Goal: Information Seeking & Learning: Learn about a topic

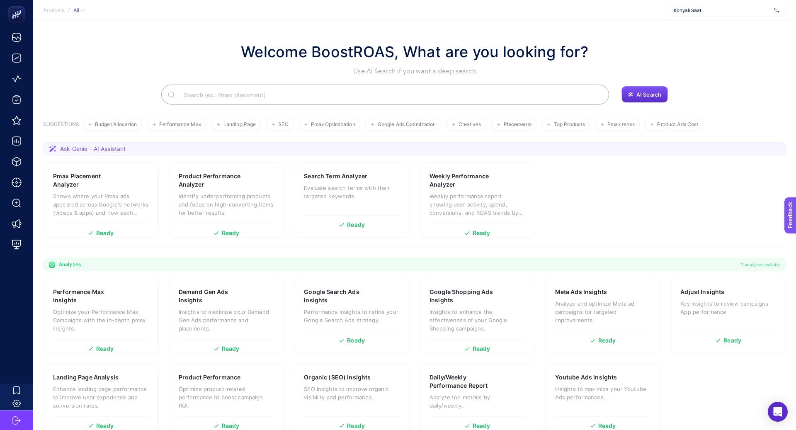
click at [681, 14] on div "Konyalı Saat" at bounding box center [726, 10] width 119 height 13
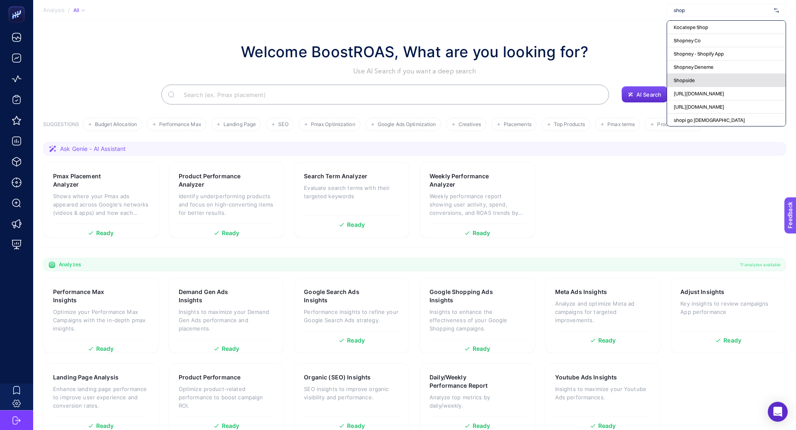
scroll to position [17, 0]
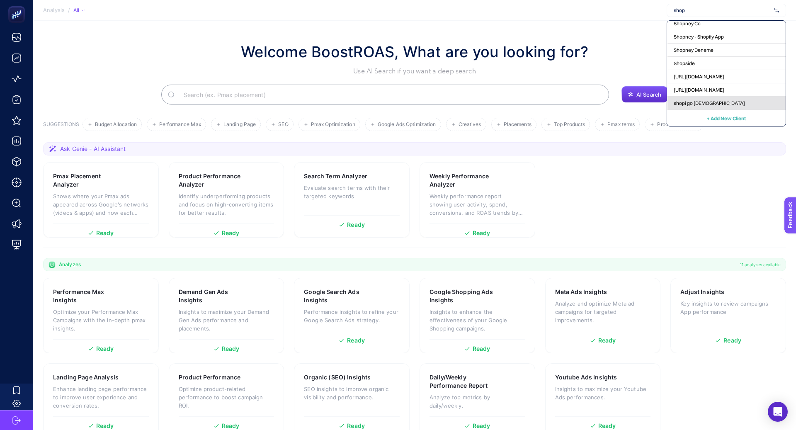
type input "shop"
click at [696, 105] on span "shopi go [DEMOGRAPHIC_DATA]" at bounding box center [709, 103] width 71 height 7
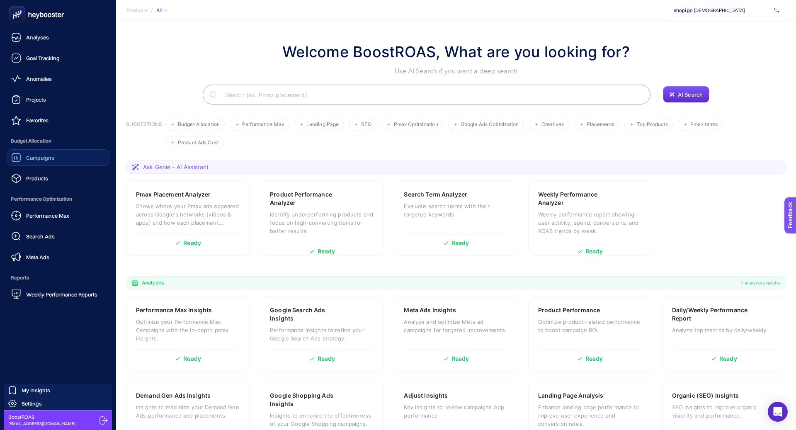
click at [61, 162] on link "Campaigns" at bounding box center [58, 157] width 103 height 17
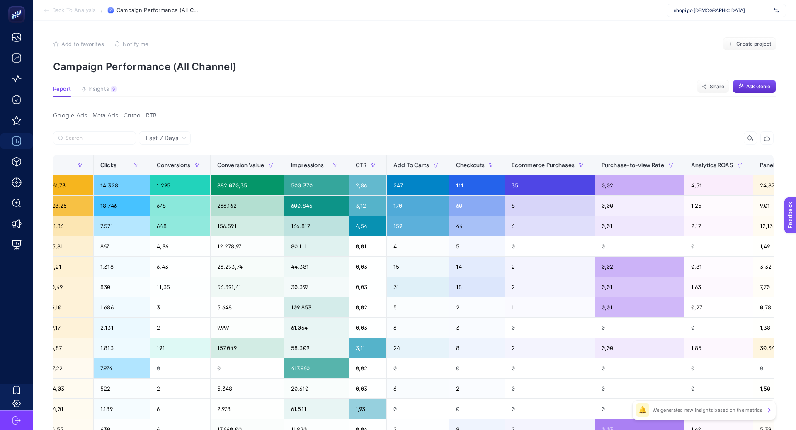
scroll to position [0, 411]
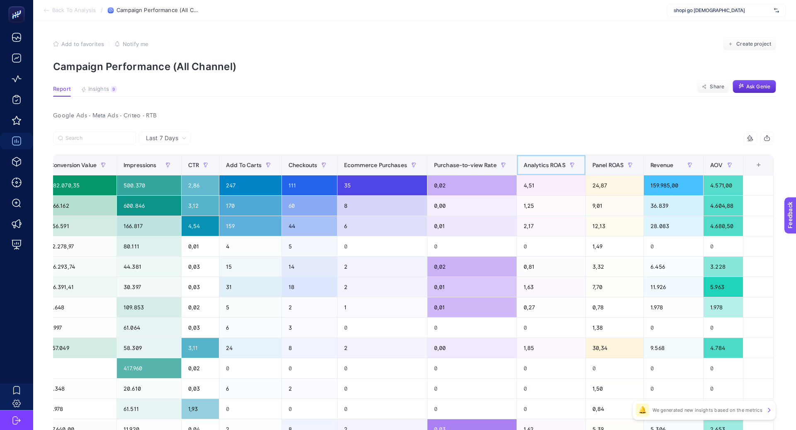
click at [545, 160] on div "Analytics ROAS" at bounding box center [551, 164] width 55 height 13
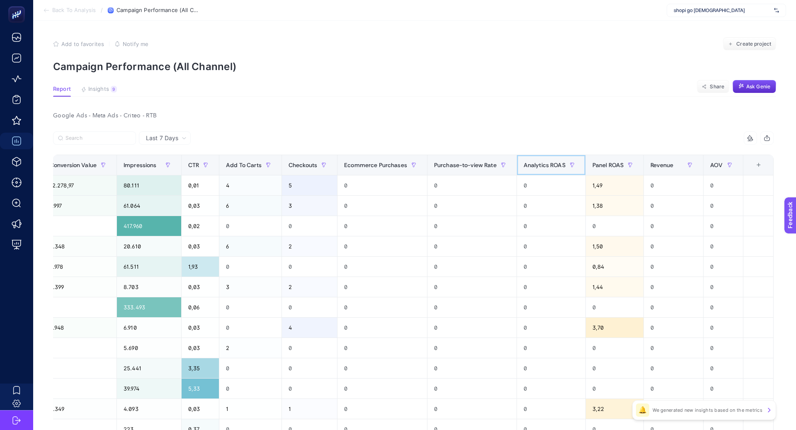
click at [544, 162] on span "Analytics ROAS" at bounding box center [545, 165] width 42 height 7
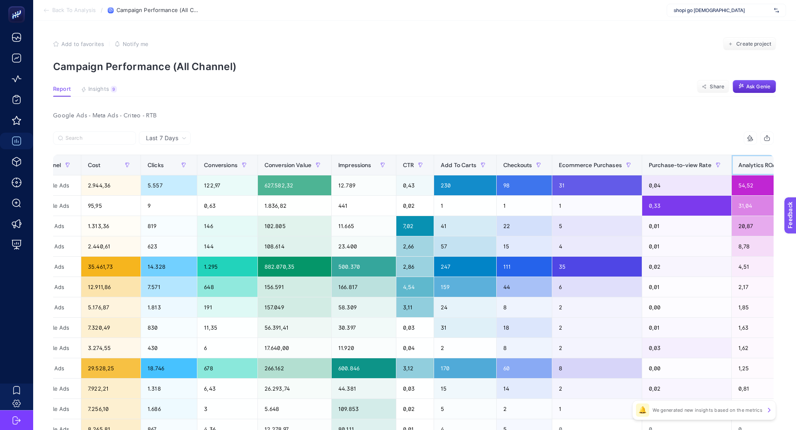
scroll to position [0, 0]
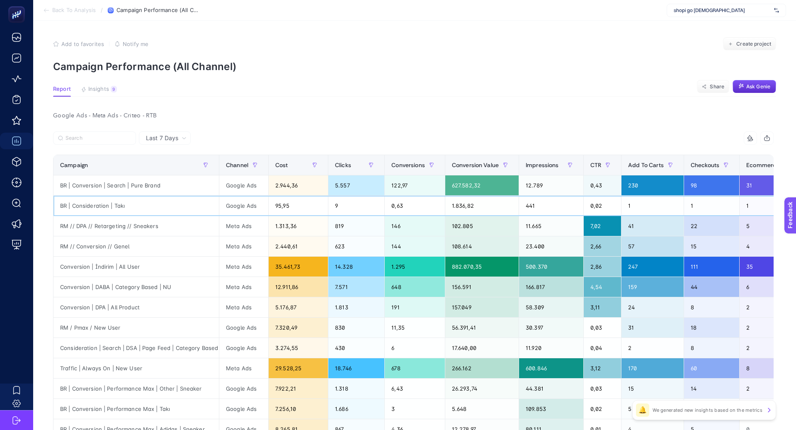
click at [95, 205] on div "BR | Consideration | Takı" at bounding box center [135, 206] width 165 height 20
click at [95, 206] on div "BR | Consideration | Takı" at bounding box center [135, 206] width 165 height 20
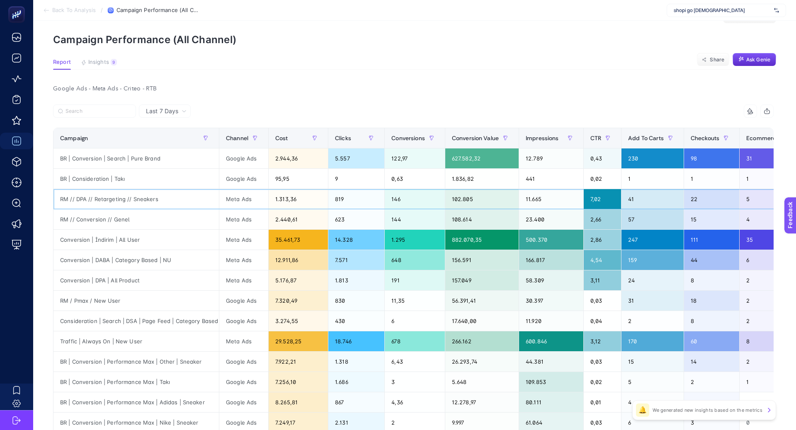
click at [152, 197] on div "RM // DPA // Retargeting // Sneakers" at bounding box center [135, 199] width 165 height 20
click at [112, 215] on div "RM // Conversion // Genel" at bounding box center [135, 219] width 165 height 20
click at [117, 236] on div "Conversion | İndirim | All User" at bounding box center [135, 240] width 165 height 20
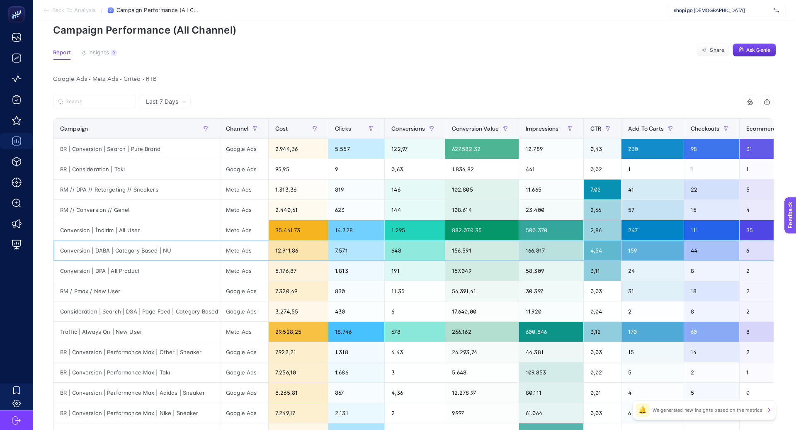
click at [157, 251] on div "Conversion | DABA | Category Based | NU" at bounding box center [135, 250] width 165 height 20
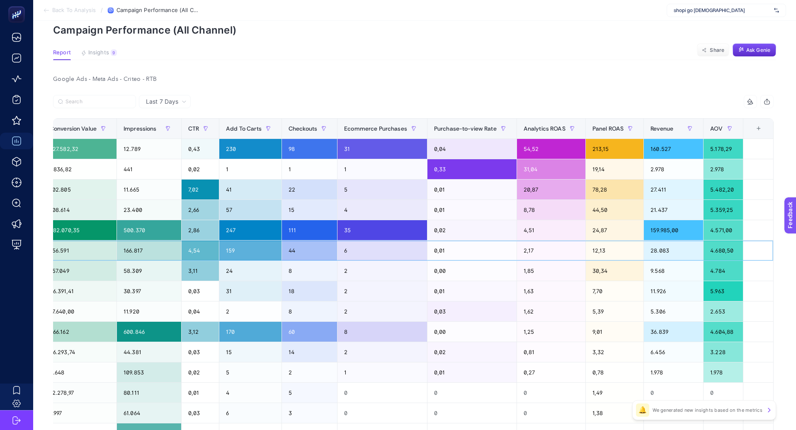
scroll to position [0, 0]
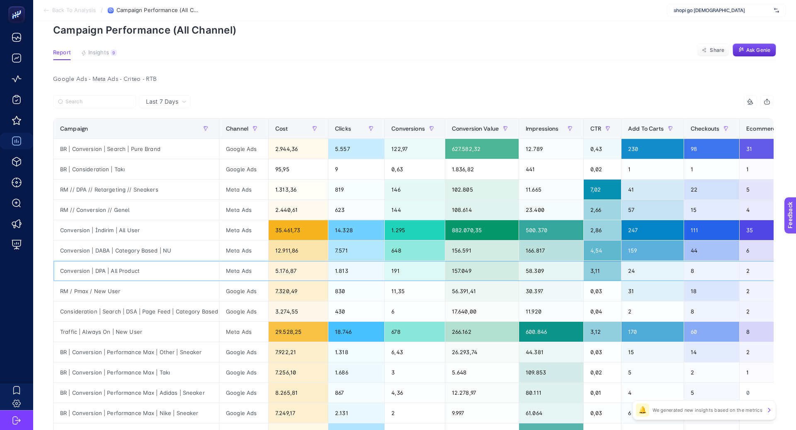
click at [114, 270] on div "Conversion | DPA | All Product" at bounding box center [135, 271] width 165 height 20
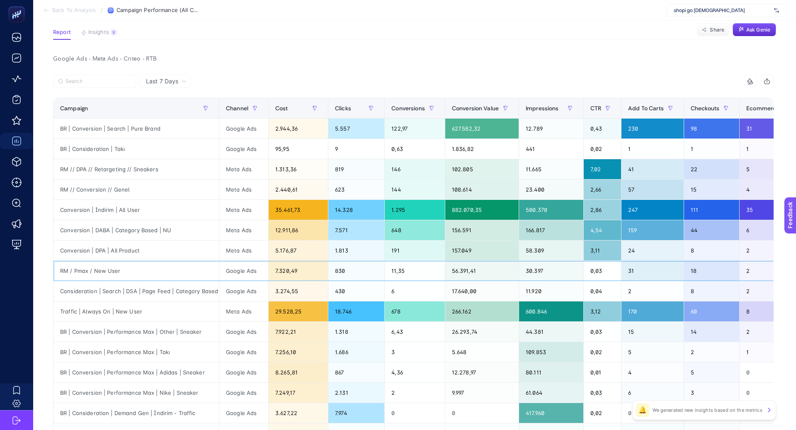
click at [142, 272] on div "RM / Pmax / New User" at bounding box center [135, 271] width 165 height 20
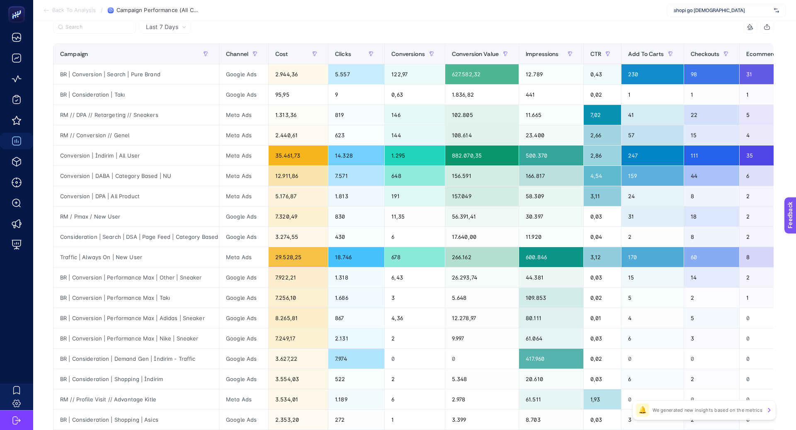
scroll to position [98, 0]
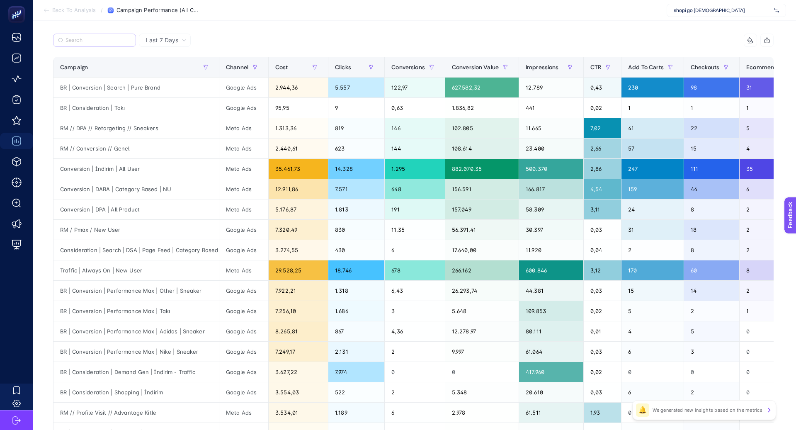
click at [105, 44] on label at bounding box center [94, 40] width 83 height 13
click at [105, 44] on input "Search" at bounding box center [99, 40] width 66 height 6
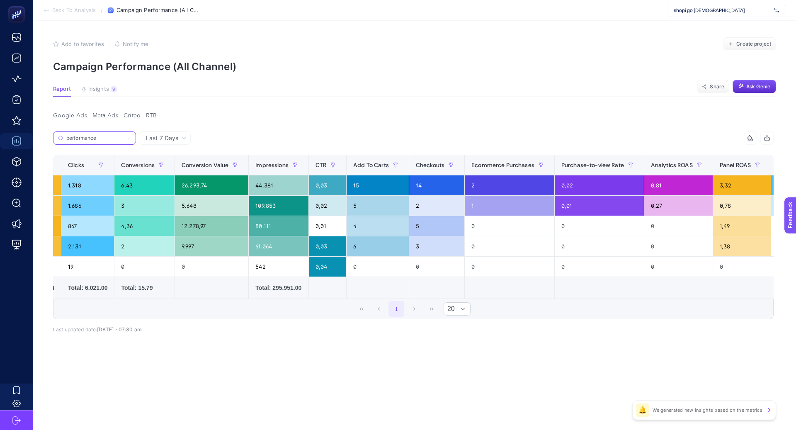
scroll to position [0, 0]
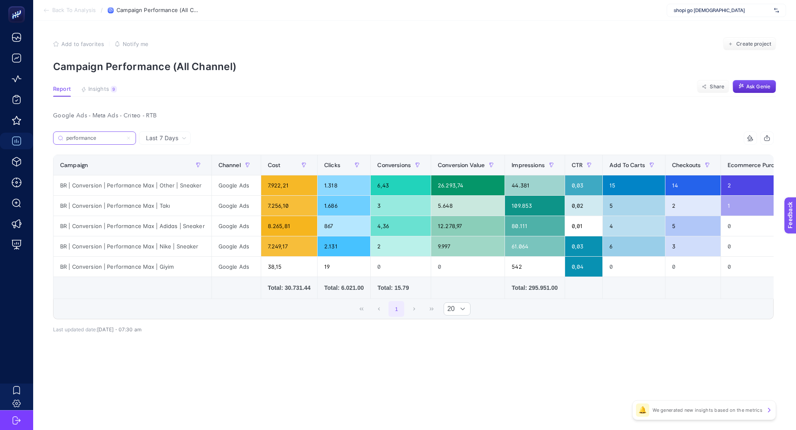
type input "performance"
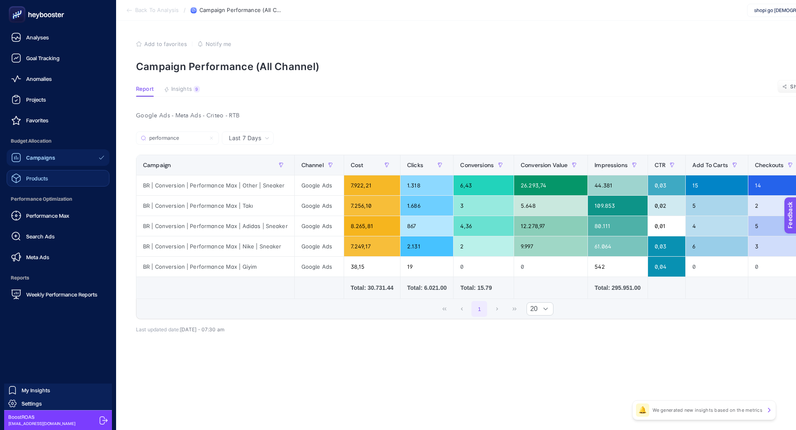
click at [53, 172] on link "Products" at bounding box center [58, 178] width 103 height 17
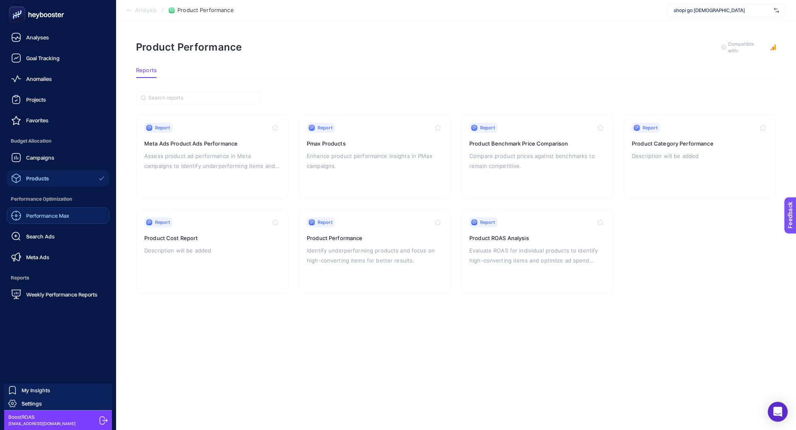
click at [44, 217] on span "Performance Max" at bounding box center [47, 215] width 43 height 7
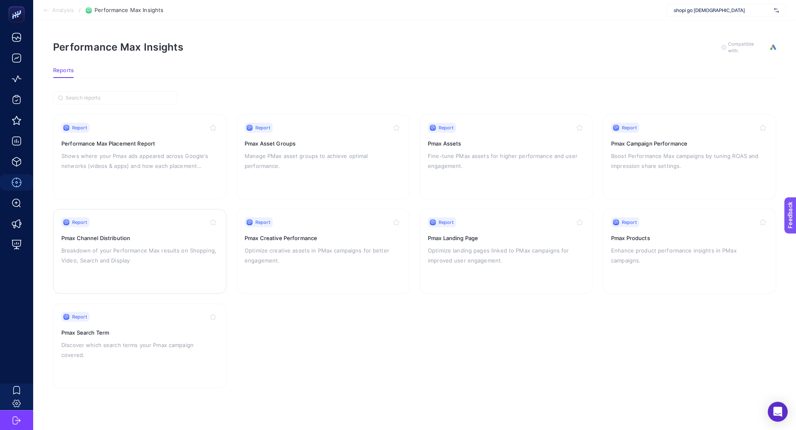
click at [168, 241] on div "Report Pmax Channel Distribution Breakdown of your Performance Max results on S…" at bounding box center [139, 251] width 157 height 68
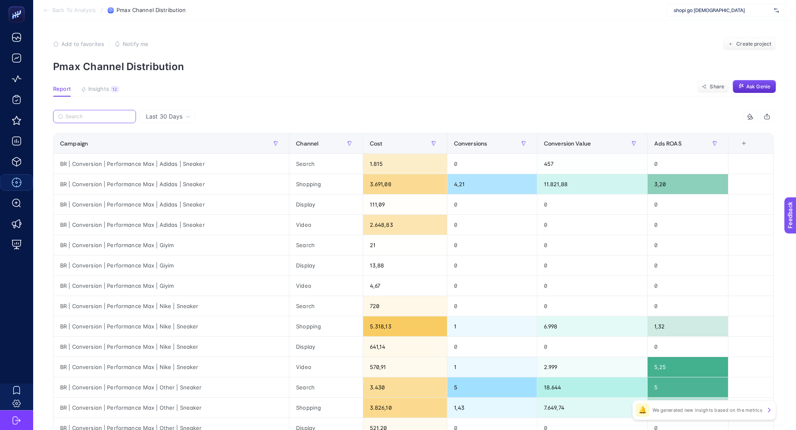
click at [111, 117] on input "Search" at bounding box center [99, 117] width 66 height 6
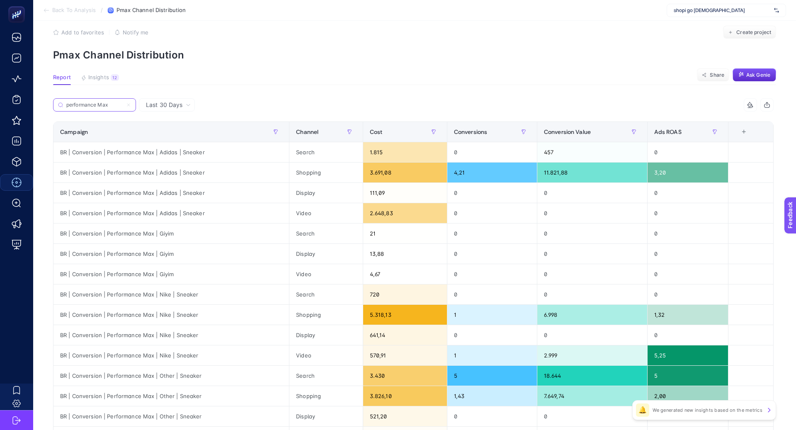
scroll to position [18, 0]
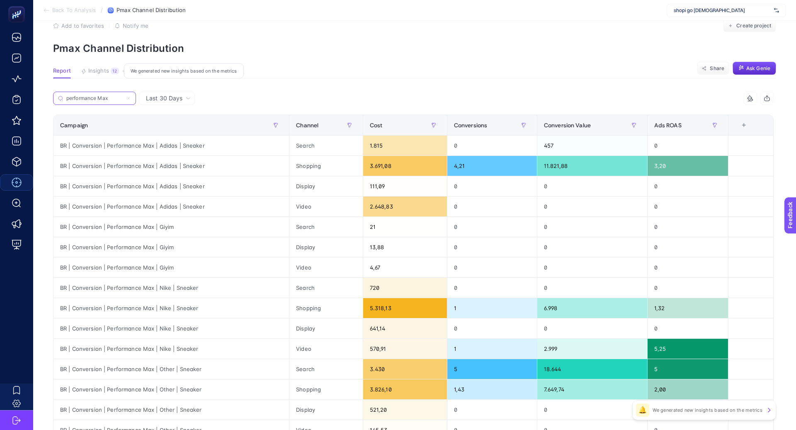
type input "performance Max"
click at [112, 70] on div "12" at bounding box center [115, 71] width 8 height 7
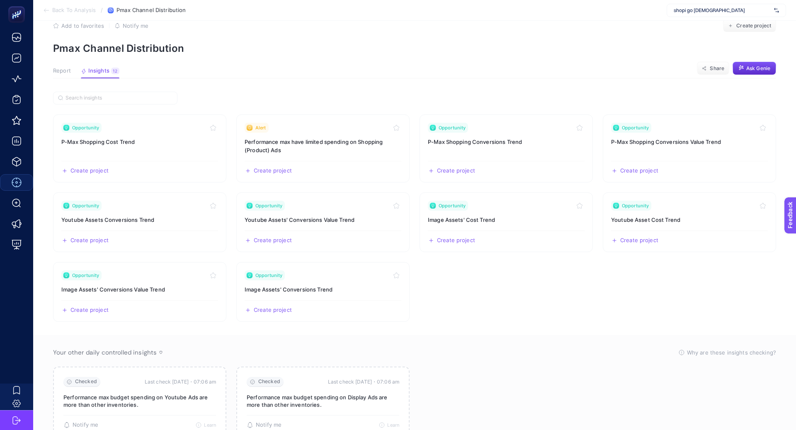
click at [58, 64] on article "Add to favorites false Notify me Create project Pmax Channel Distribution Repor…" at bounding box center [414, 232] width 763 height 460
click at [61, 69] on span "Report" at bounding box center [62, 71] width 18 height 7
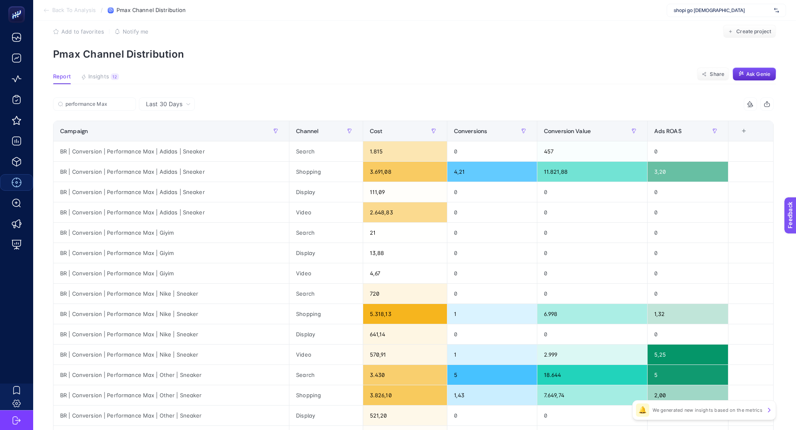
scroll to position [12, 0]
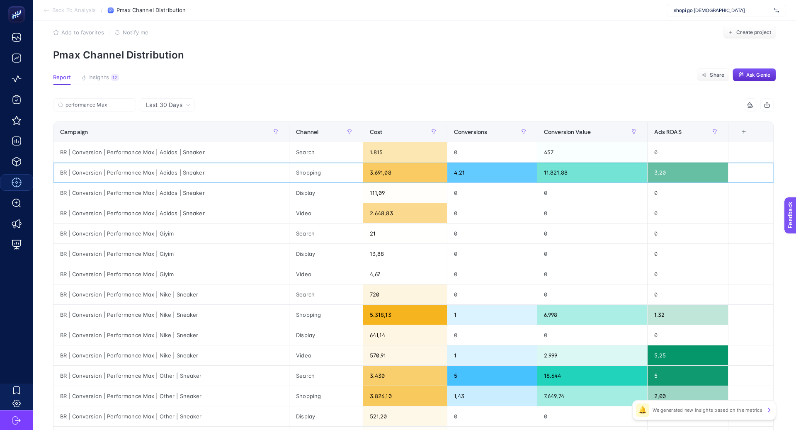
click at [172, 175] on div "BR | Conversion | Performance Max | Adidas | Sneaker" at bounding box center [171, 173] width 236 height 20
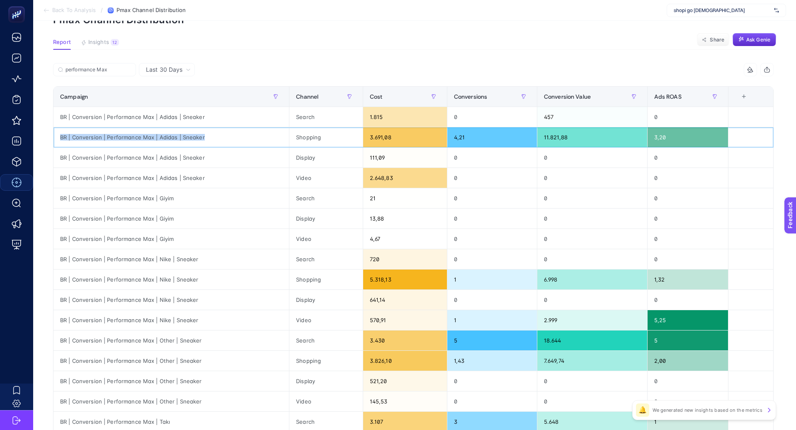
scroll to position [55, 0]
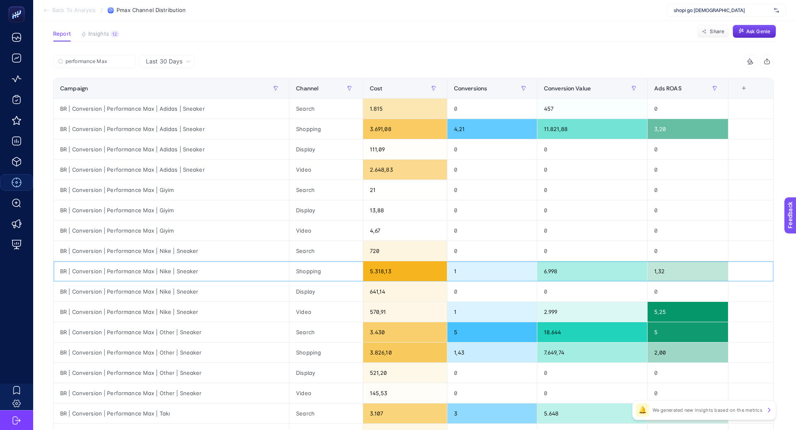
click at [175, 269] on div "BR | Conversion | Performance Max | Nike | Sneaker" at bounding box center [171, 271] width 236 height 20
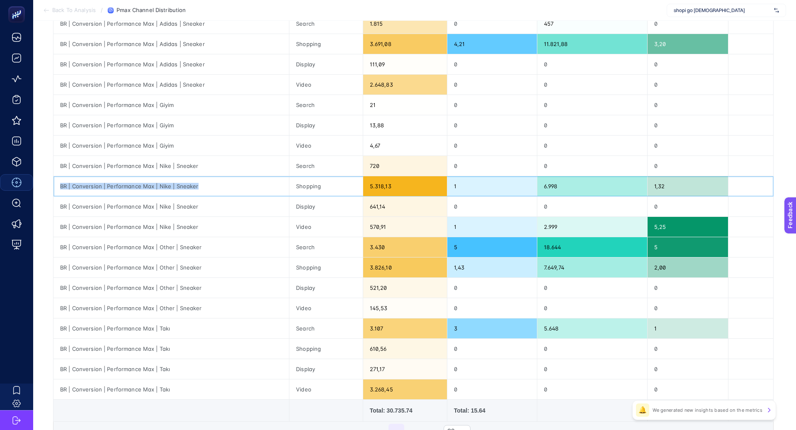
scroll to position [141, 0]
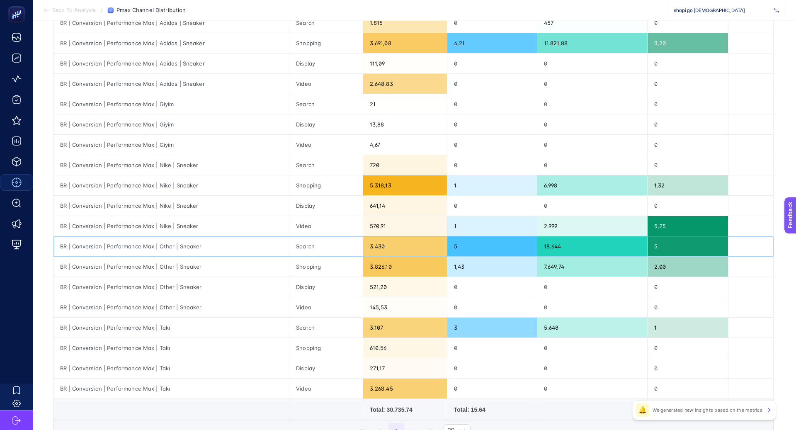
click at [166, 253] on div "BR | Conversion | Performance Max | Other | Sneaker" at bounding box center [171, 246] width 236 height 20
click at [166, 262] on div "BR | Conversion | Performance Max | Other | Sneaker" at bounding box center [171, 267] width 236 height 20
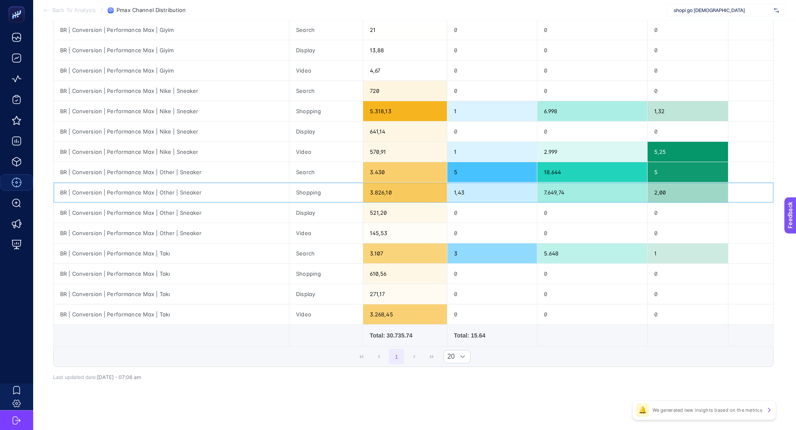
scroll to position [215, 0]
click at [162, 309] on div "BR | Conversion | Performance Max | Takı" at bounding box center [171, 315] width 236 height 20
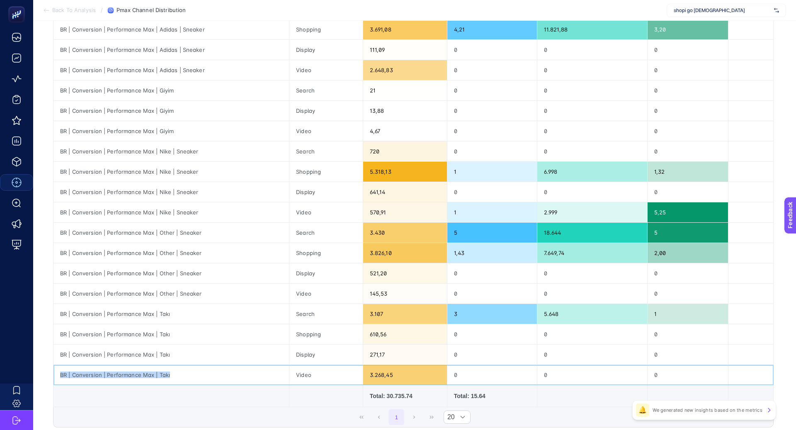
scroll to position [0, 0]
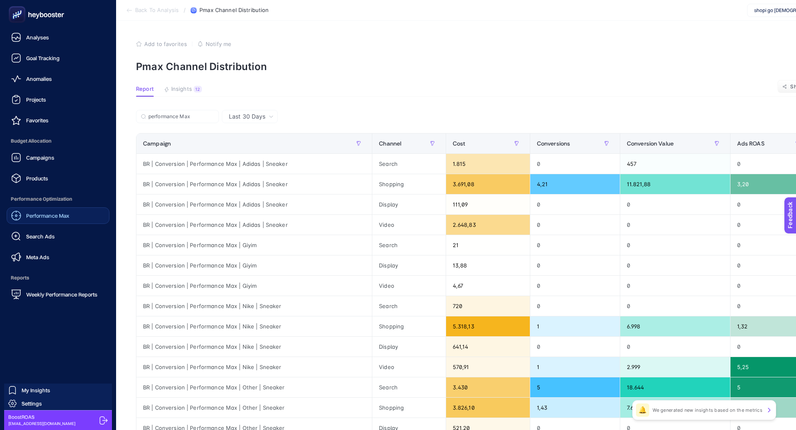
click at [60, 219] on span "Performance Max" at bounding box center [47, 215] width 43 height 7
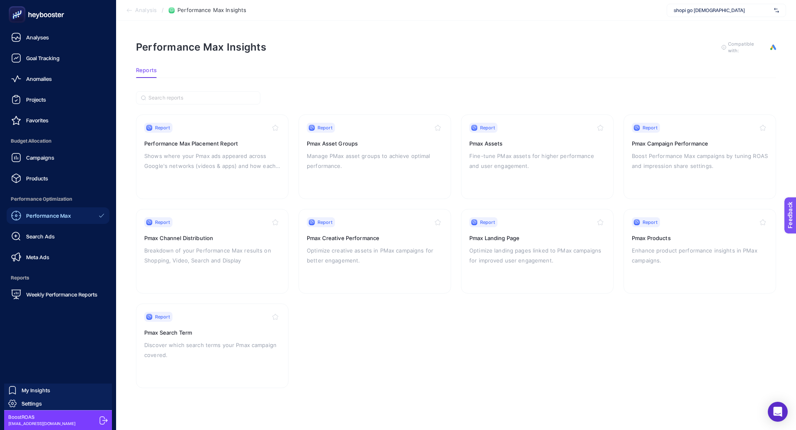
click at [37, 187] on ul "Analyses Goal Tracking Anomalies Projects Favorites Budget Allocation Campaigns…" at bounding box center [58, 166] width 103 height 274
click at [37, 180] on span "Products" at bounding box center [37, 178] width 22 height 7
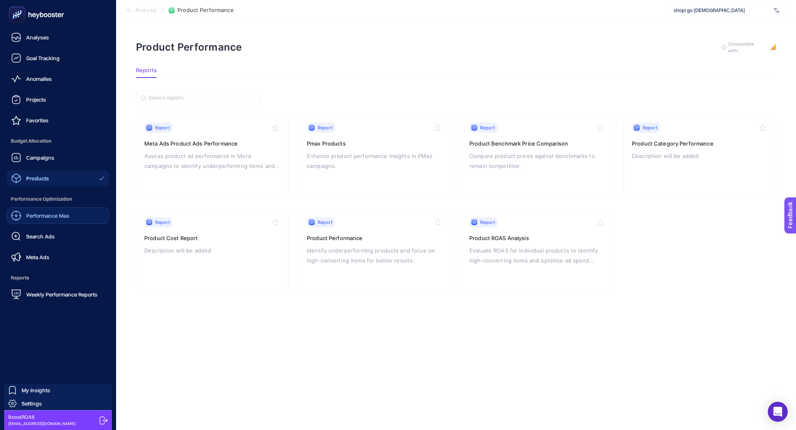
click at [55, 213] on span "Performance Max" at bounding box center [47, 215] width 43 height 7
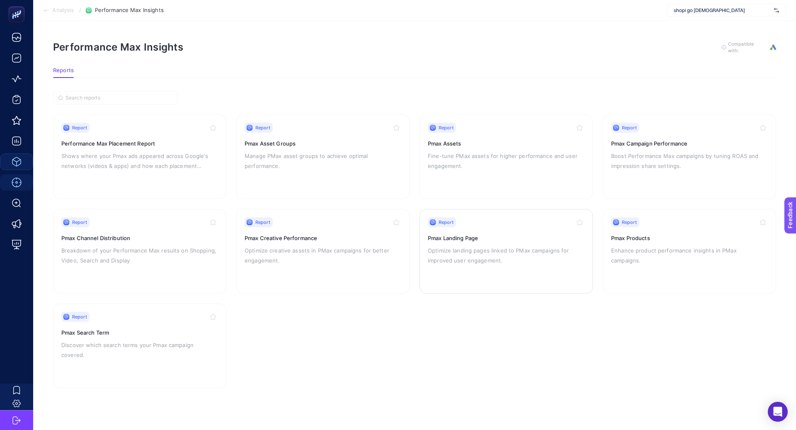
click at [585, 219] on button "button" at bounding box center [580, 222] width 10 height 10
click at [581, 219] on icon "button" at bounding box center [579, 222] width 7 height 7
click at [581, 220] on icon "button" at bounding box center [579, 221] width 5 height 5
click at [680, 229] on div "Report Pmax Products Enhance product performance insights in PMax campaigns." at bounding box center [689, 251] width 157 height 68
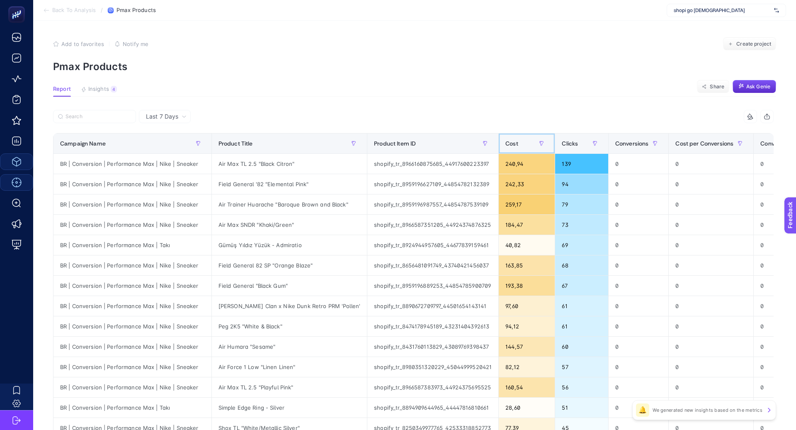
click at [505, 145] on span "Cost" at bounding box center [511, 143] width 13 height 7
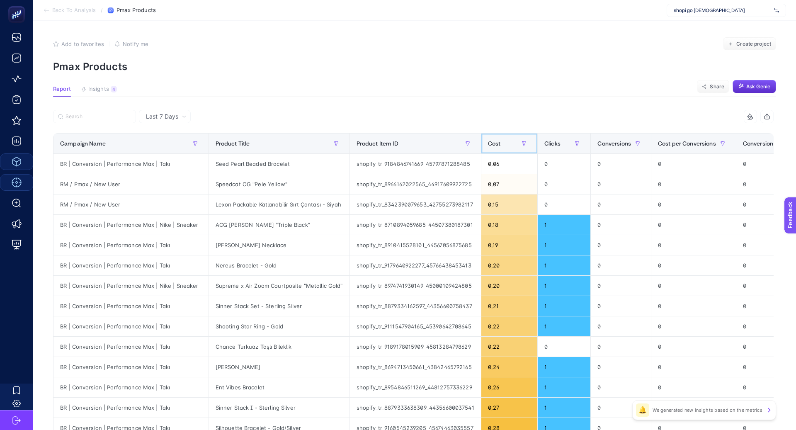
click at [499, 145] on div "Cost" at bounding box center [509, 143] width 43 height 13
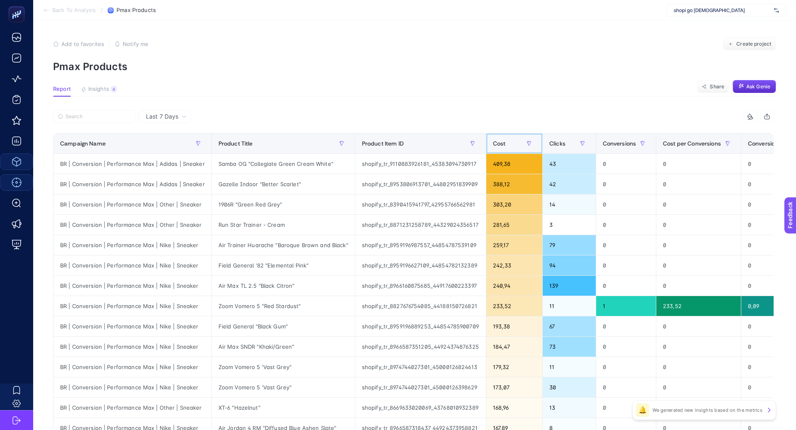
click at [499, 146] on span "Cost" at bounding box center [499, 143] width 13 height 7
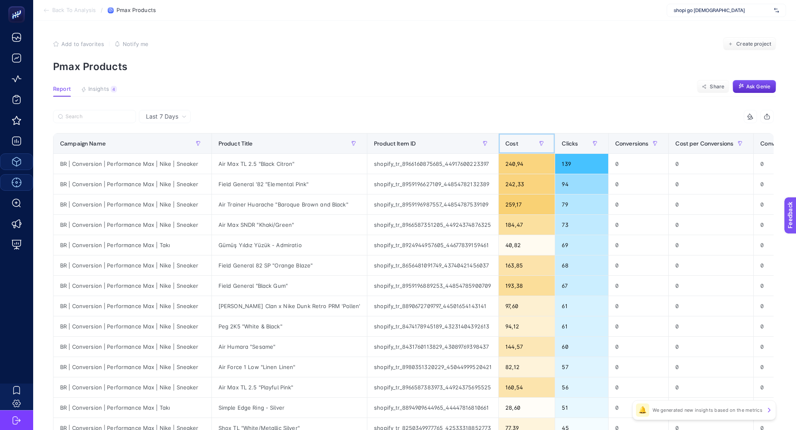
click at [505, 146] on span "Cost" at bounding box center [511, 143] width 13 height 7
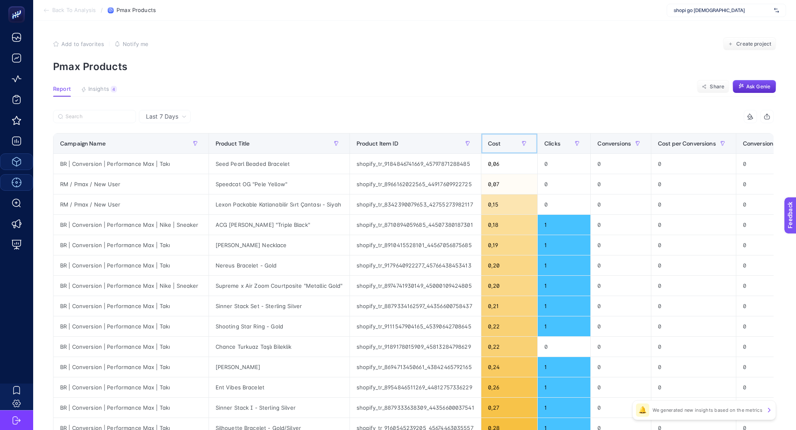
click at [499, 146] on div "Cost" at bounding box center [509, 143] width 43 height 13
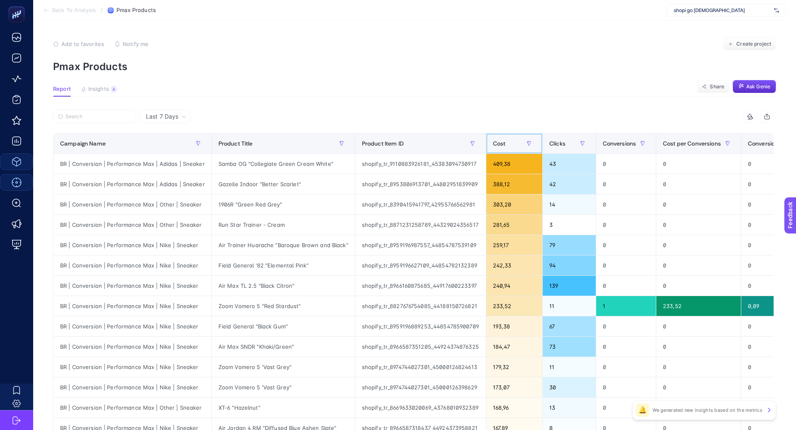
click at [499, 146] on span "Cost" at bounding box center [499, 143] width 13 height 7
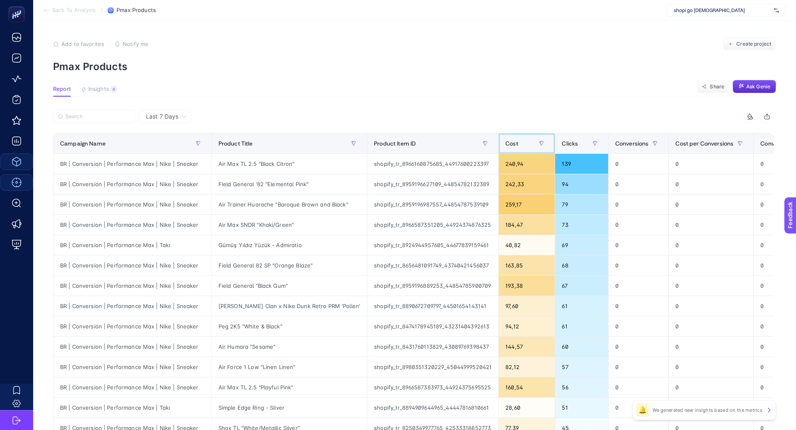
click at [505, 146] on span "Cost" at bounding box center [511, 143] width 13 height 7
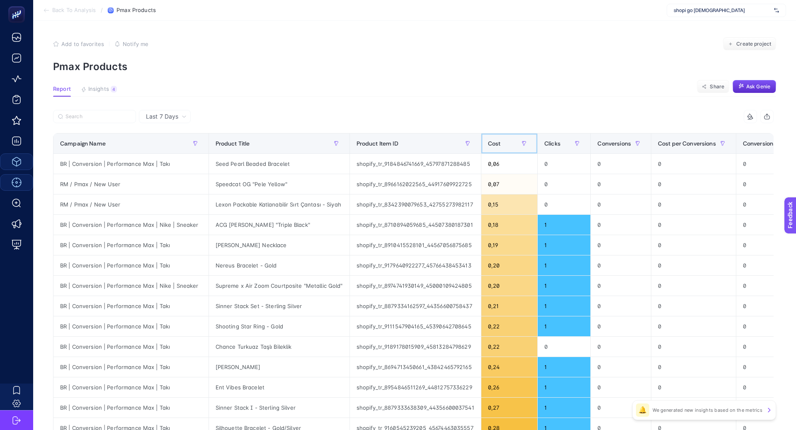
click at [499, 146] on div "Cost" at bounding box center [509, 143] width 43 height 13
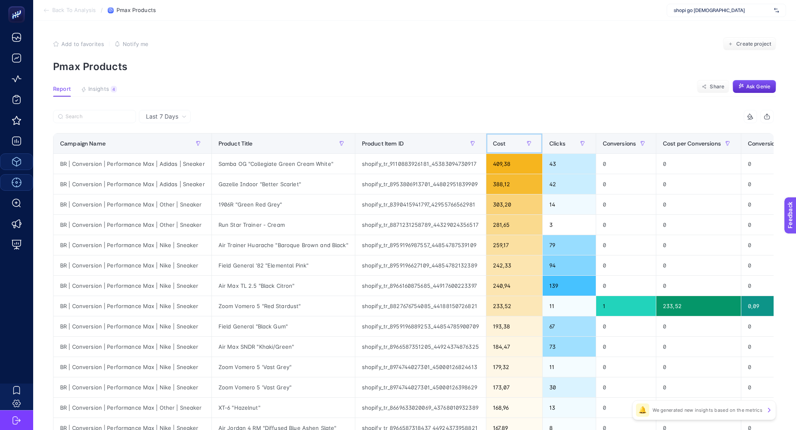
click at [499, 146] on span "Cost" at bounding box center [499, 143] width 13 height 7
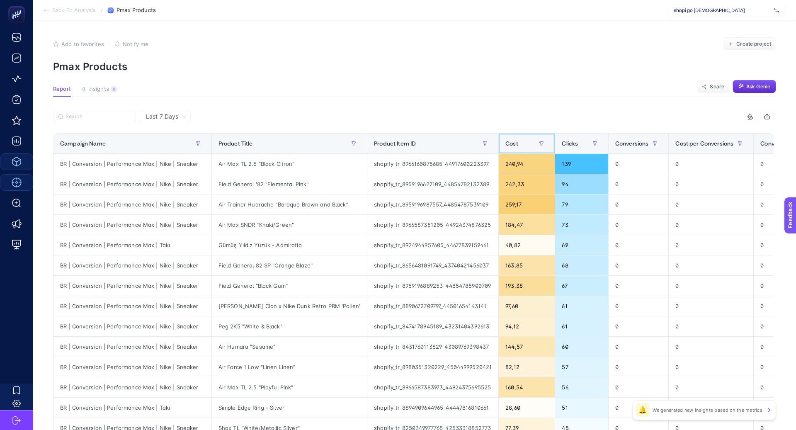
click at [505, 146] on span "Cost" at bounding box center [511, 143] width 13 height 7
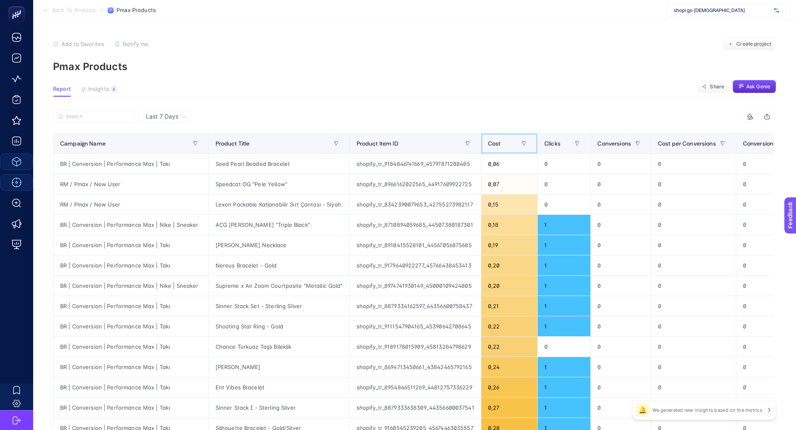
click at [499, 146] on div "Cost" at bounding box center [509, 143] width 43 height 13
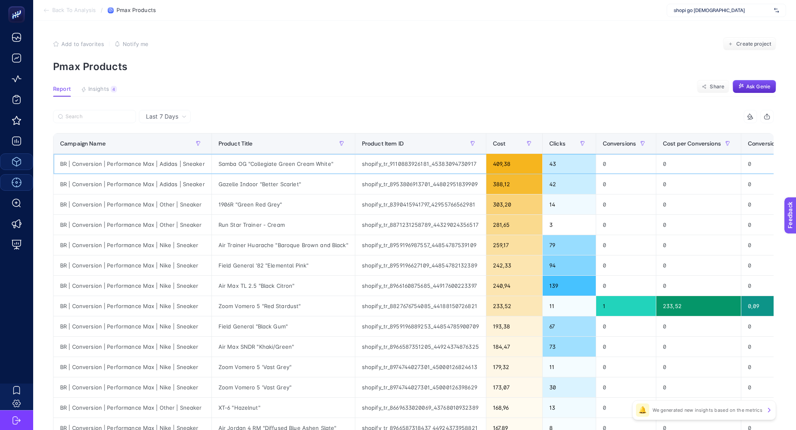
click at [179, 160] on div "BR | Conversion | Performance Max | Adidas | Sneaker" at bounding box center [132, 164] width 158 height 20
copy tr "BR | Conversion | Performance Max | Adidas | Sneaker"
click at [109, 119] on input "Search" at bounding box center [99, 117] width 66 height 6
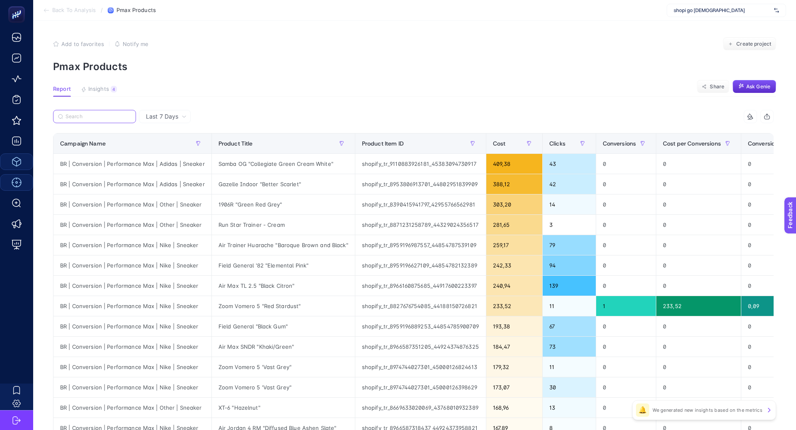
paste input "BR | Conversion | Performance Max | Adidas | Sneaker"
type input "BR | Conversion | Performance Max | Adidas | Sneaker"
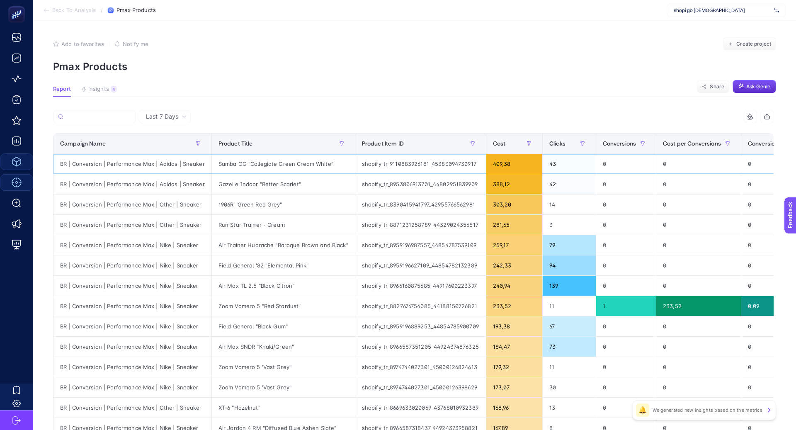
click at [237, 167] on div "Samba OG "Collegiate Green Cream White"" at bounding box center [283, 164] width 143 height 20
click at [237, 166] on div "Samba OG "Collegiate Green Cream White"" at bounding box center [283, 164] width 143 height 20
copy tr "Samba OG "Collegiate Green Cream White""
click at [277, 184] on div "Gazelle Indoor "Better Scarlet"" at bounding box center [283, 184] width 143 height 20
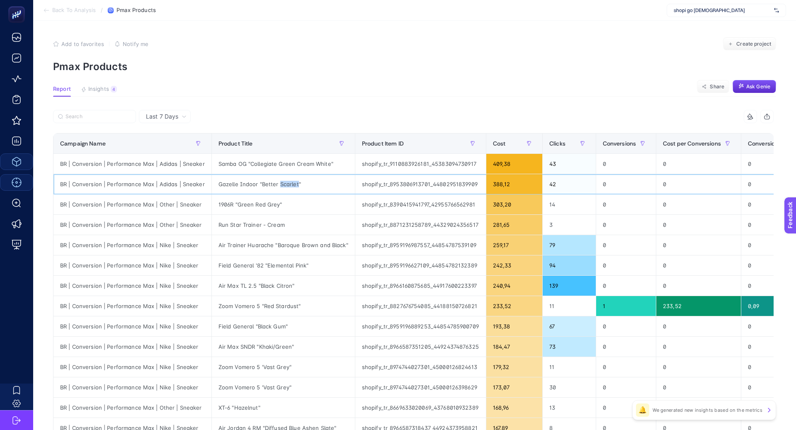
click at [277, 184] on div "Gazelle Indoor "Better Scarlet"" at bounding box center [283, 184] width 143 height 20
copy tr "Gazelle Indoor "Better Scarlet""
click at [256, 202] on div "1906R "Green Red Grey"" at bounding box center [283, 204] width 143 height 20
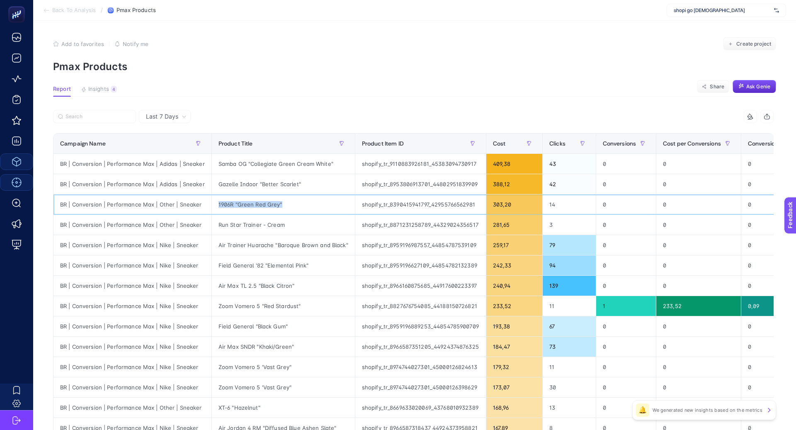
click at [256, 202] on div "1906R "Green Red Grey"" at bounding box center [283, 204] width 143 height 20
copy tr "1906R "Green Red Grey""
click at [274, 221] on div "Run Star Trainer - Cream" at bounding box center [283, 225] width 143 height 20
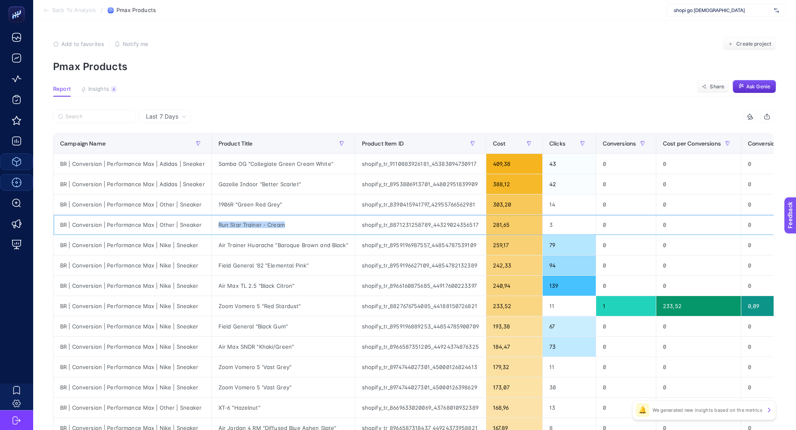
copy tr "Run Star Trainer - Cream"
click at [251, 243] on div "Air Trainer Huarache "Baroque Brown and Black"" at bounding box center [283, 245] width 143 height 20
copy tr "Air Trainer Huarache "Baroque Brown and Black""
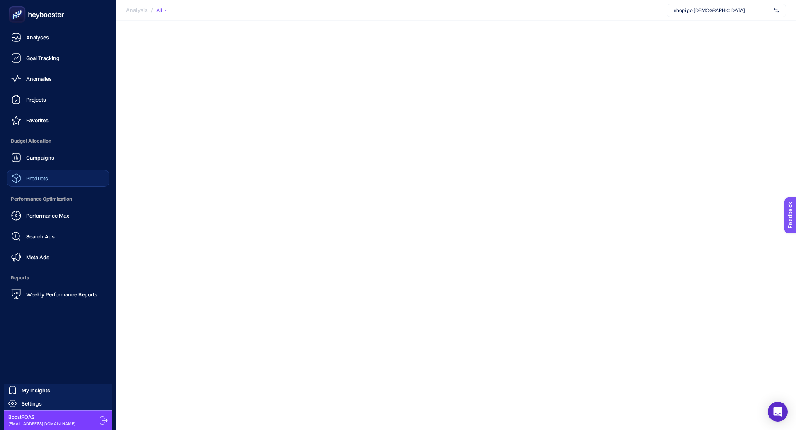
click at [48, 174] on div "Products" at bounding box center [29, 178] width 37 height 10
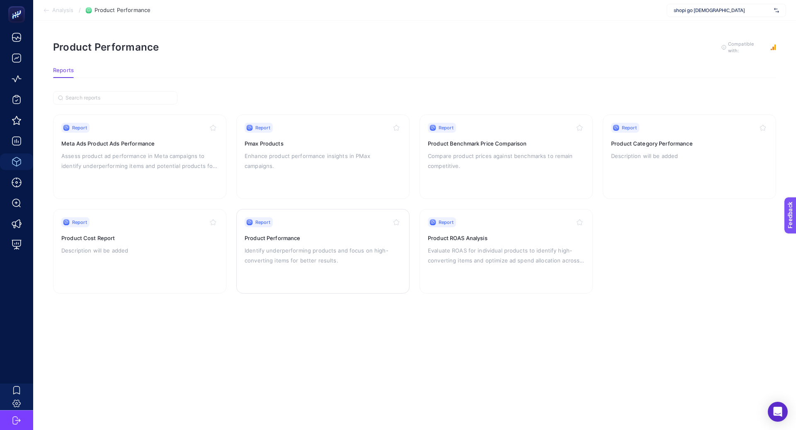
click at [282, 236] on h3 "Product Performance" at bounding box center [323, 238] width 157 height 8
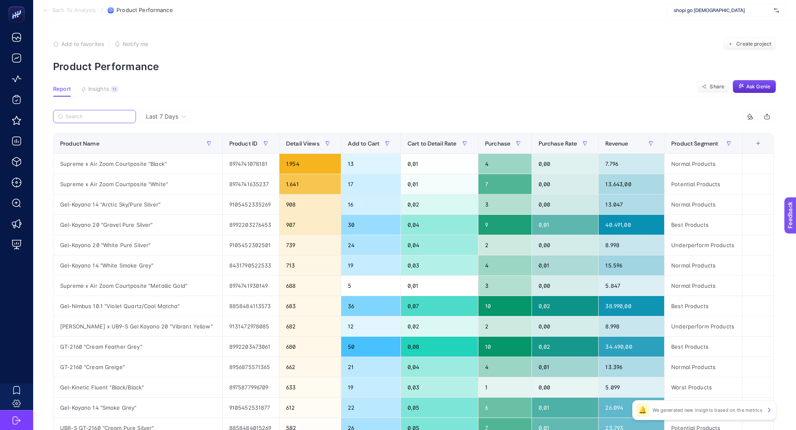
click at [89, 119] on input "Search" at bounding box center [99, 117] width 66 height 6
paste input "Samba OG "Collegiate Green Cream White""
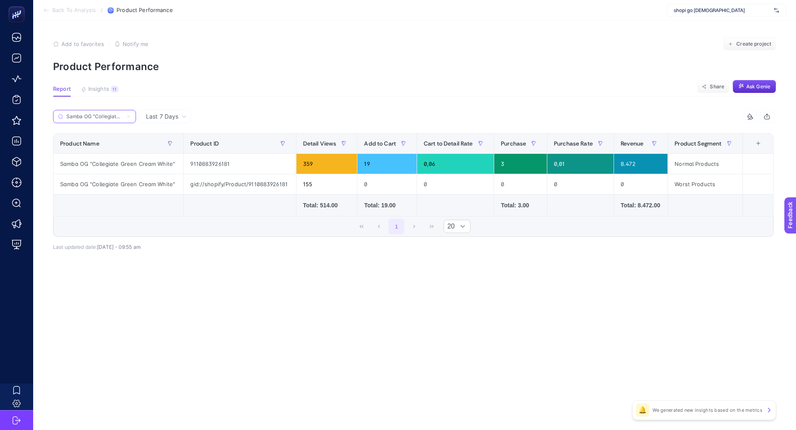
paste input "Gazelle Indoor "Better Scarlet"
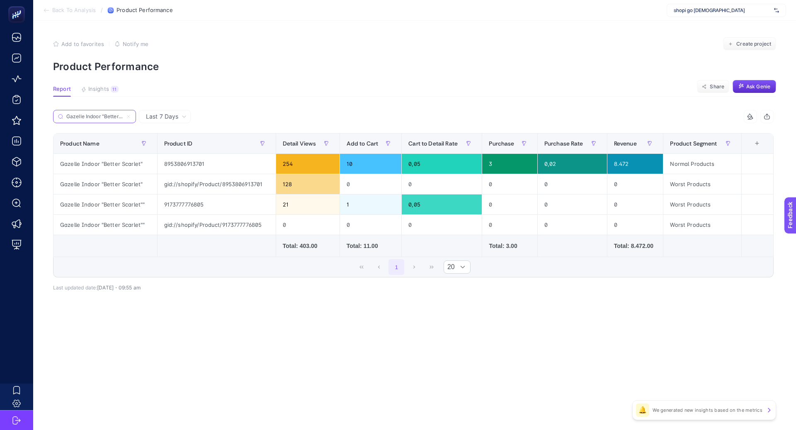
paste input "1906R "Green Red Grey"
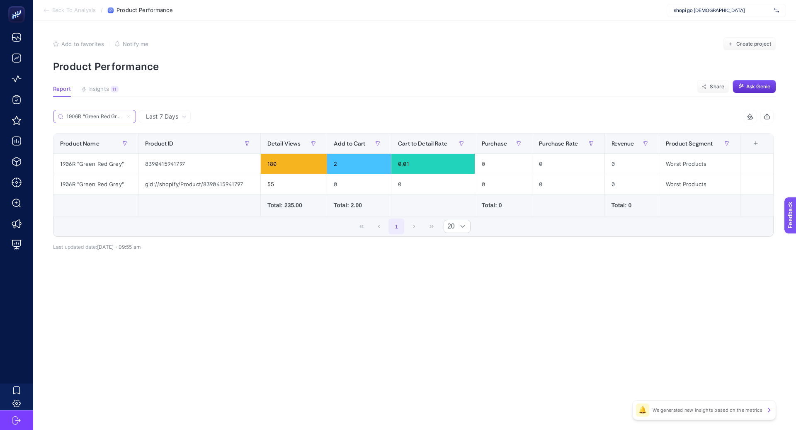
paste input "Run Star Trainer - Cream"
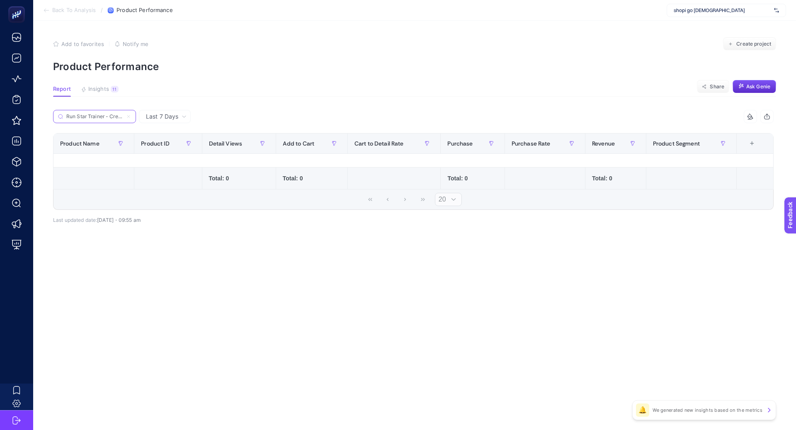
scroll to position [0, 2]
paste input "Search"
paste input "Air Trainer Huarache "Baroque Brown and Black""
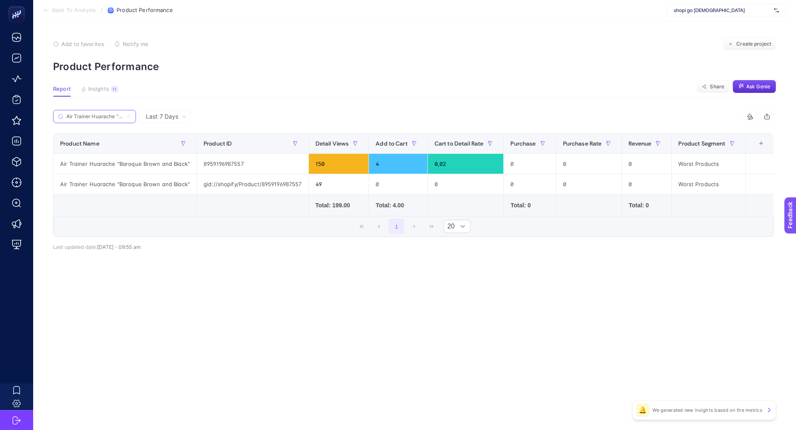
scroll to position [0, 59]
type input "Air Trainer Huarache "Baroque Brown and Black""
click at [131, 116] on icon at bounding box center [128, 116] width 5 height 5
click at [123, 116] on input "Air Trainer Huarache "Baroque Brown and Black"" at bounding box center [94, 117] width 56 height 6
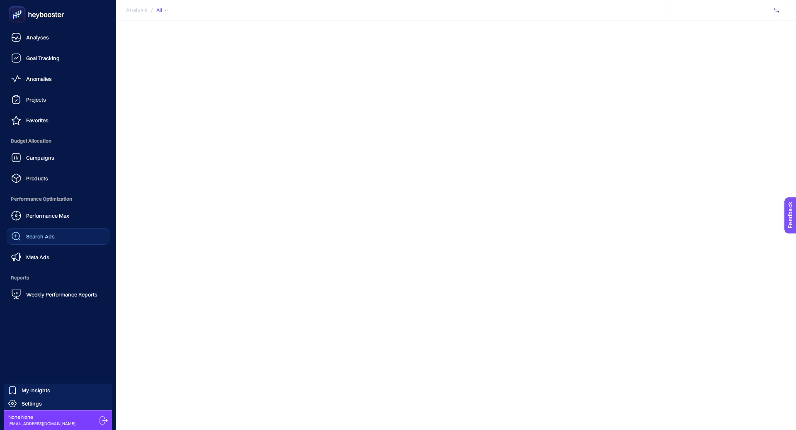
click at [61, 237] on link "Search Ads" at bounding box center [58, 236] width 103 height 17
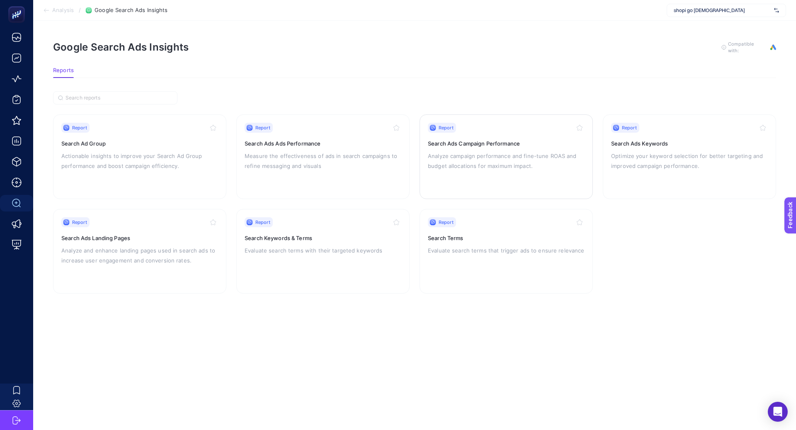
click at [517, 155] on p "Analyze campaign performance and fine-tune ROAS and budget allocations for maxi…" at bounding box center [506, 161] width 157 height 20
